Goal: Task Accomplishment & Management: Manage account settings

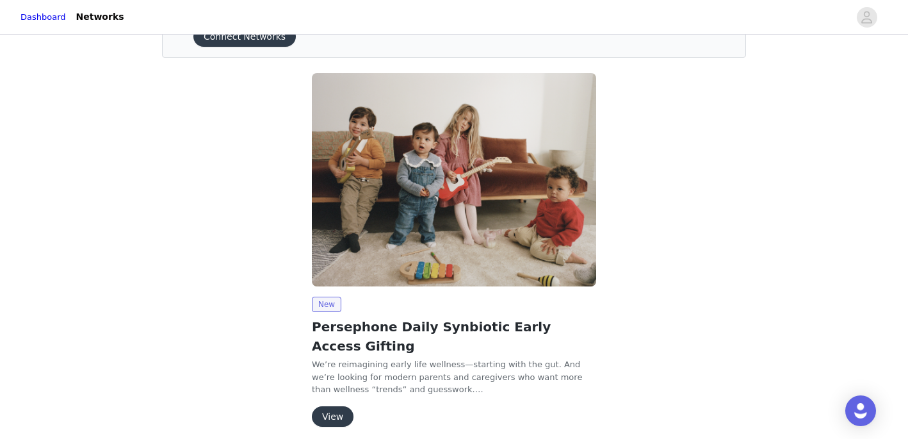
scroll to position [103, 0]
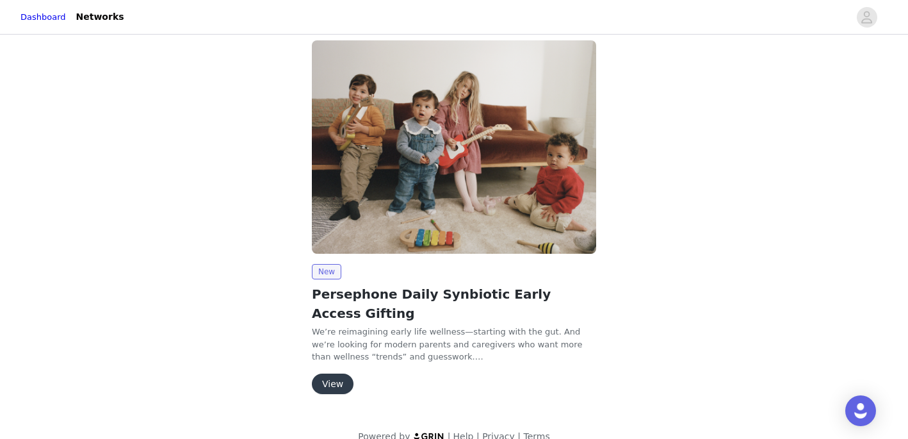
click at [346, 373] on button "View" at bounding box center [333, 383] width 42 height 21
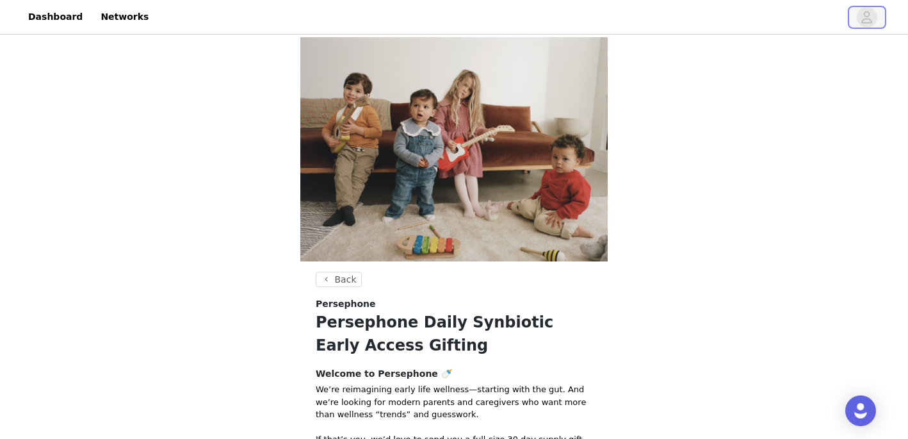
click at [873, 13] on icon "avatar" at bounding box center [867, 17] width 12 height 21
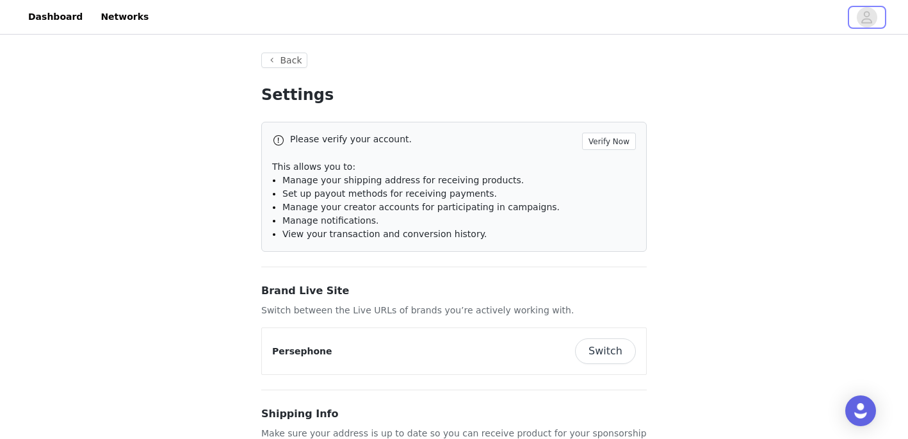
type input "+1 ([GEOGRAPHIC_DATA])"
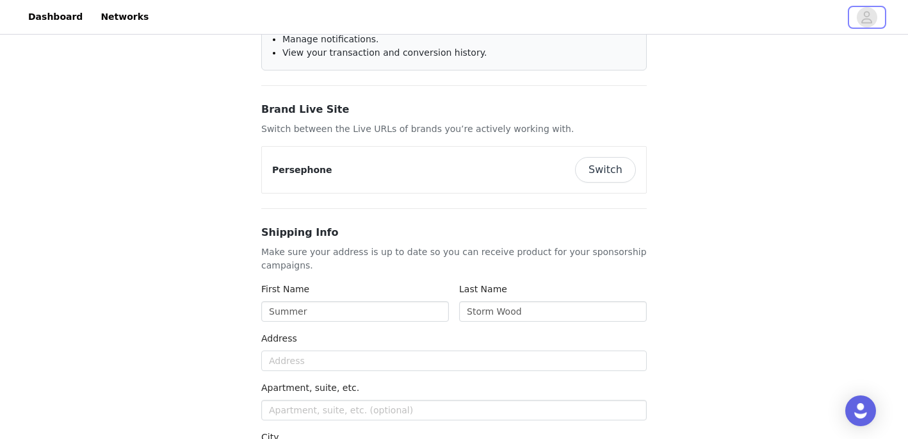
scroll to position [172, 0]
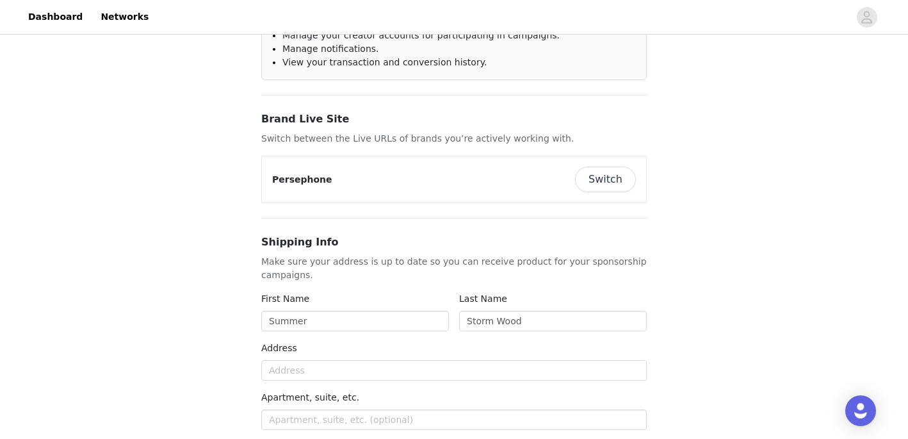
click at [601, 185] on button "Switch" at bounding box center [605, 180] width 61 height 26
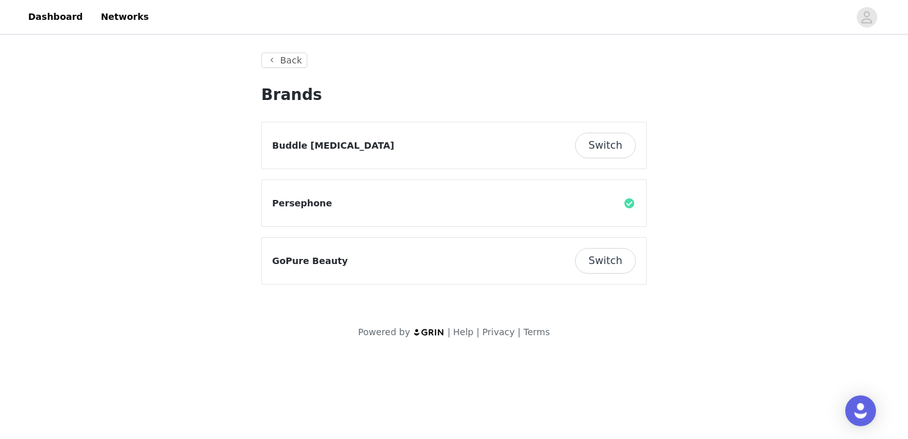
click at [605, 138] on button "Switch" at bounding box center [605, 146] width 61 height 26
